Goal: Information Seeking & Learning: Learn about a topic

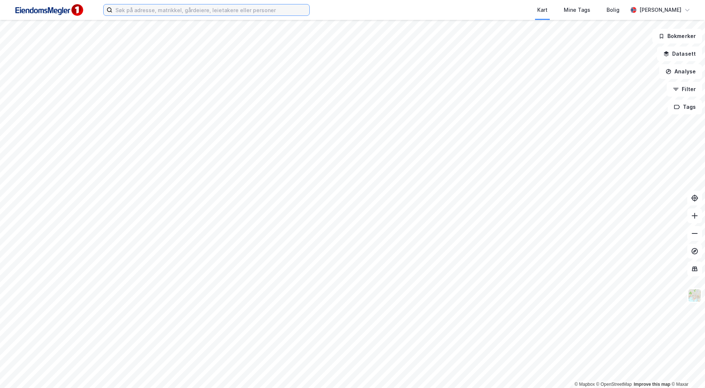
click at [139, 8] on input at bounding box center [210, 9] width 197 height 11
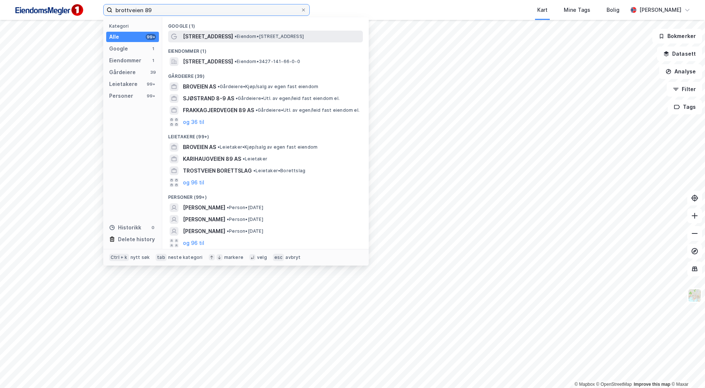
type input "brottveien 89"
click at [267, 31] on div "[STREET_ADDRESS] • Eiendom • [STREET_ADDRESS]" at bounding box center [265, 37] width 195 height 12
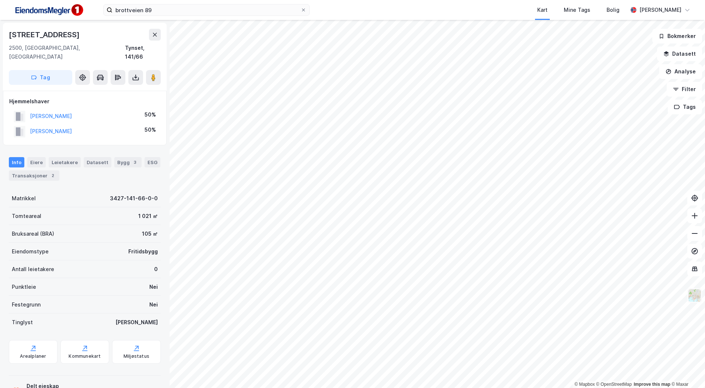
click at [697, 295] on img at bounding box center [694, 295] width 14 height 14
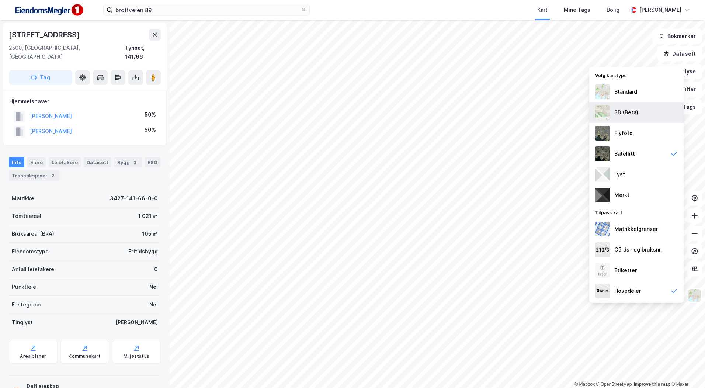
click at [627, 110] on div "3D (Beta)" at bounding box center [626, 112] width 24 height 9
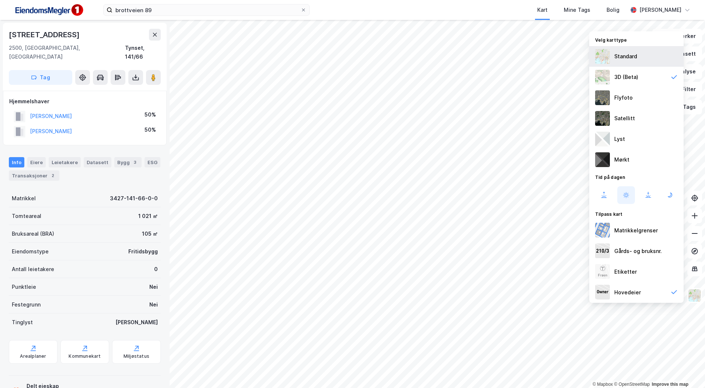
click at [628, 56] on div "Standard" at bounding box center [625, 56] width 23 height 9
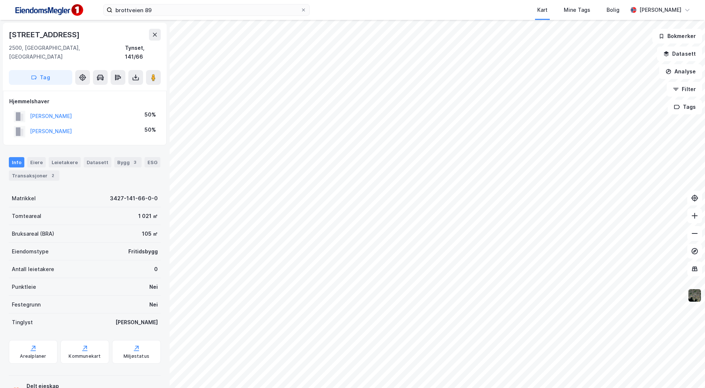
click at [694, 296] on img at bounding box center [694, 295] width 14 height 14
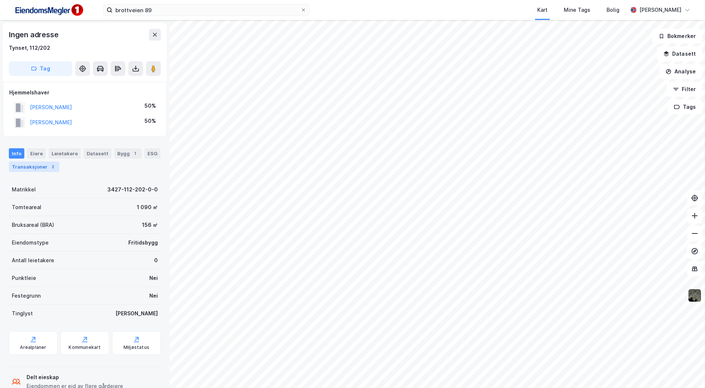
click at [32, 166] on div "Transaksjoner 2" at bounding box center [34, 166] width 50 height 10
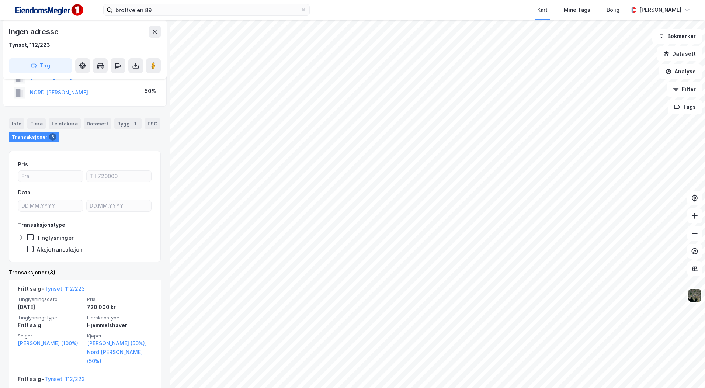
scroll to position [37, 0]
